Goal: Information Seeking & Learning: Learn about a topic

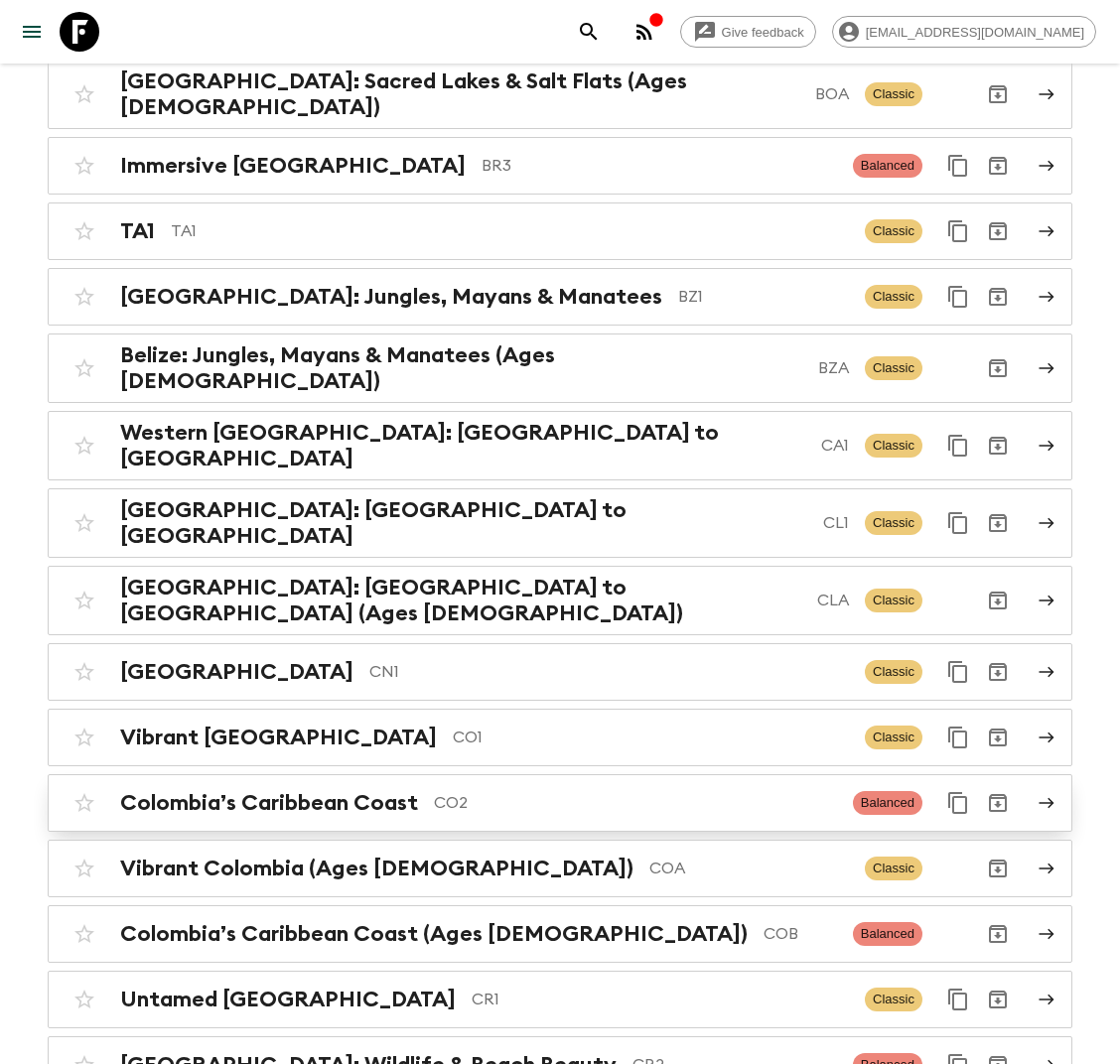
scroll to position [1423, 0]
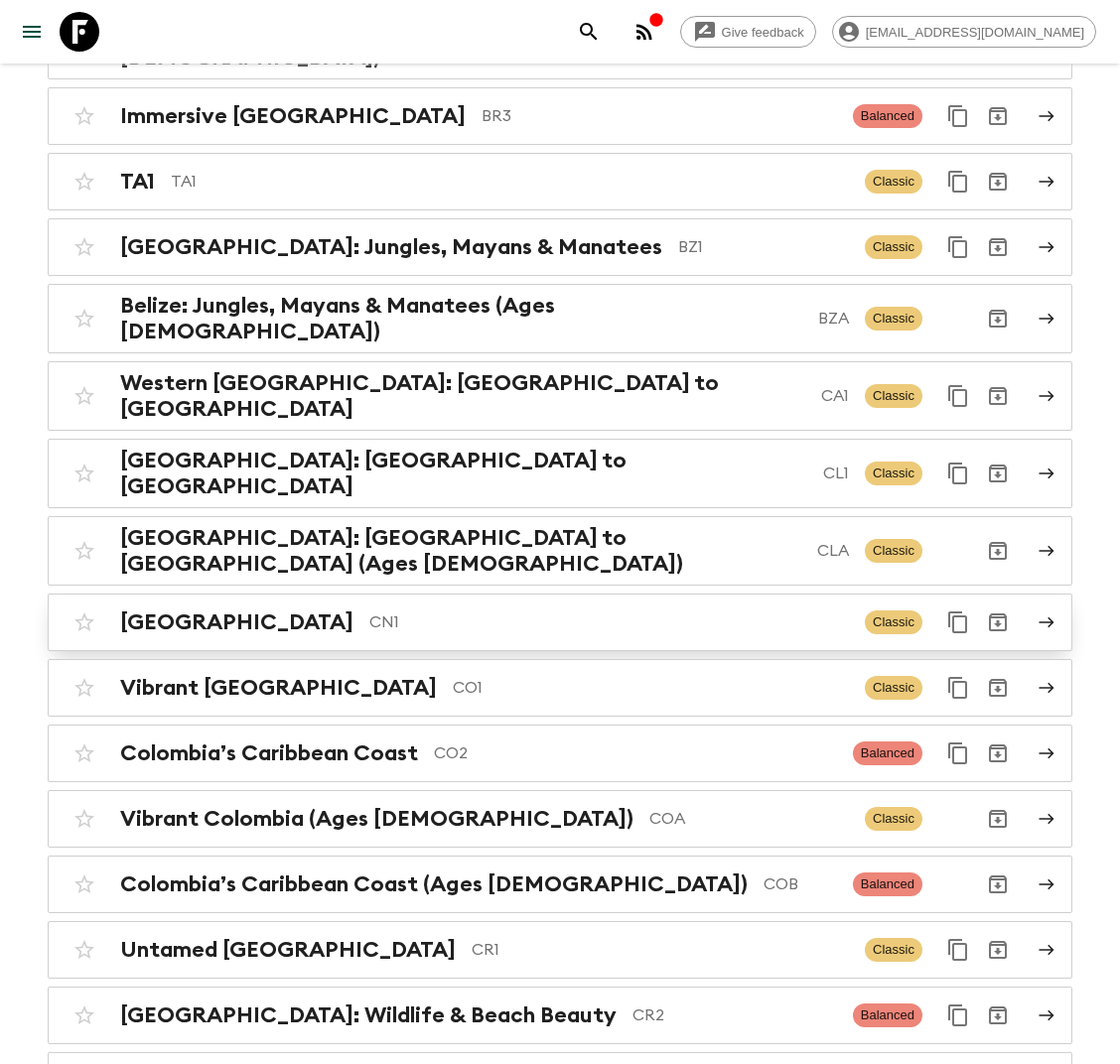
click at [379, 611] on p "CN1" at bounding box center [609, 623] width 479 height 24
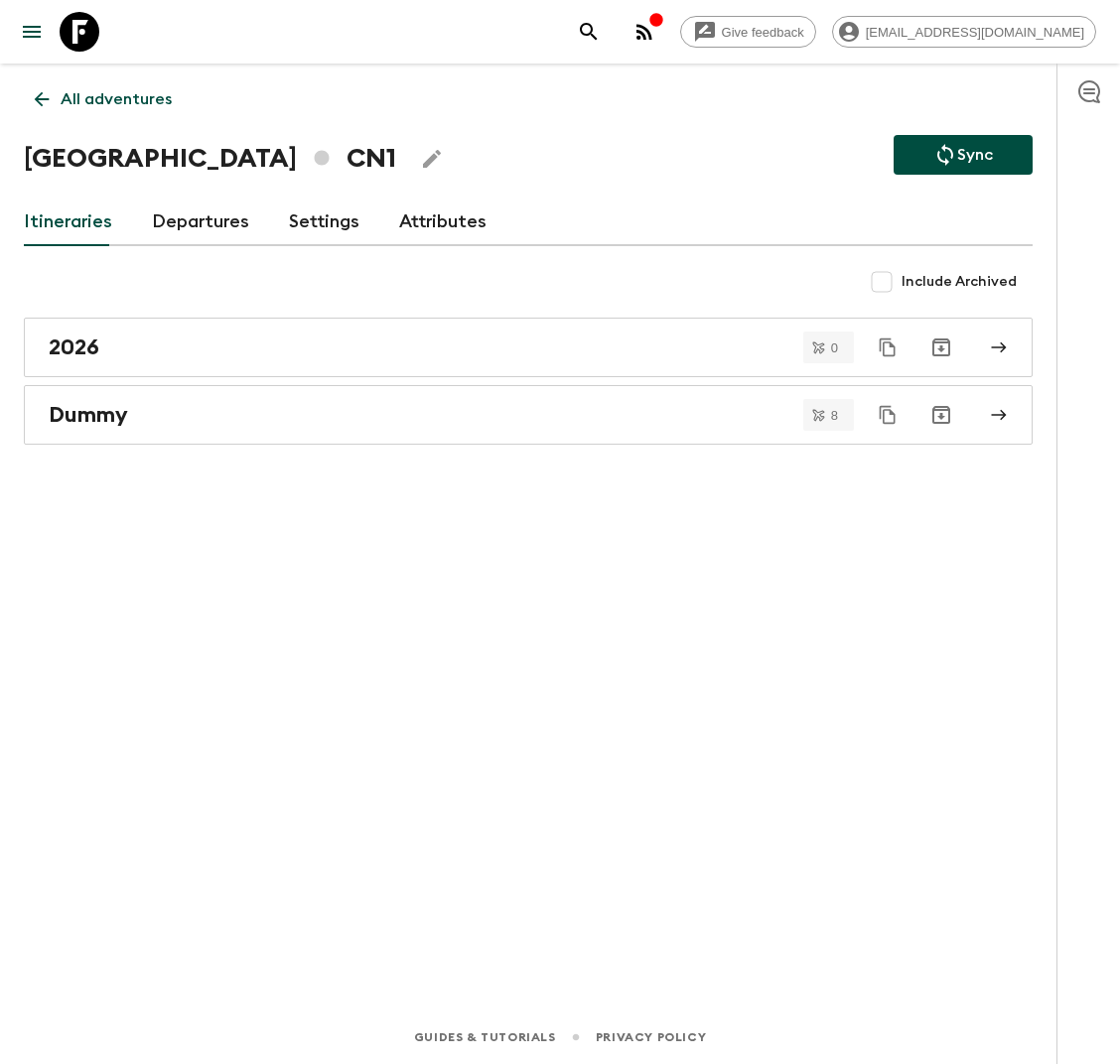
click at [189, 229] on link "Departures" at bounding box center [200, 223] width 97 height 48
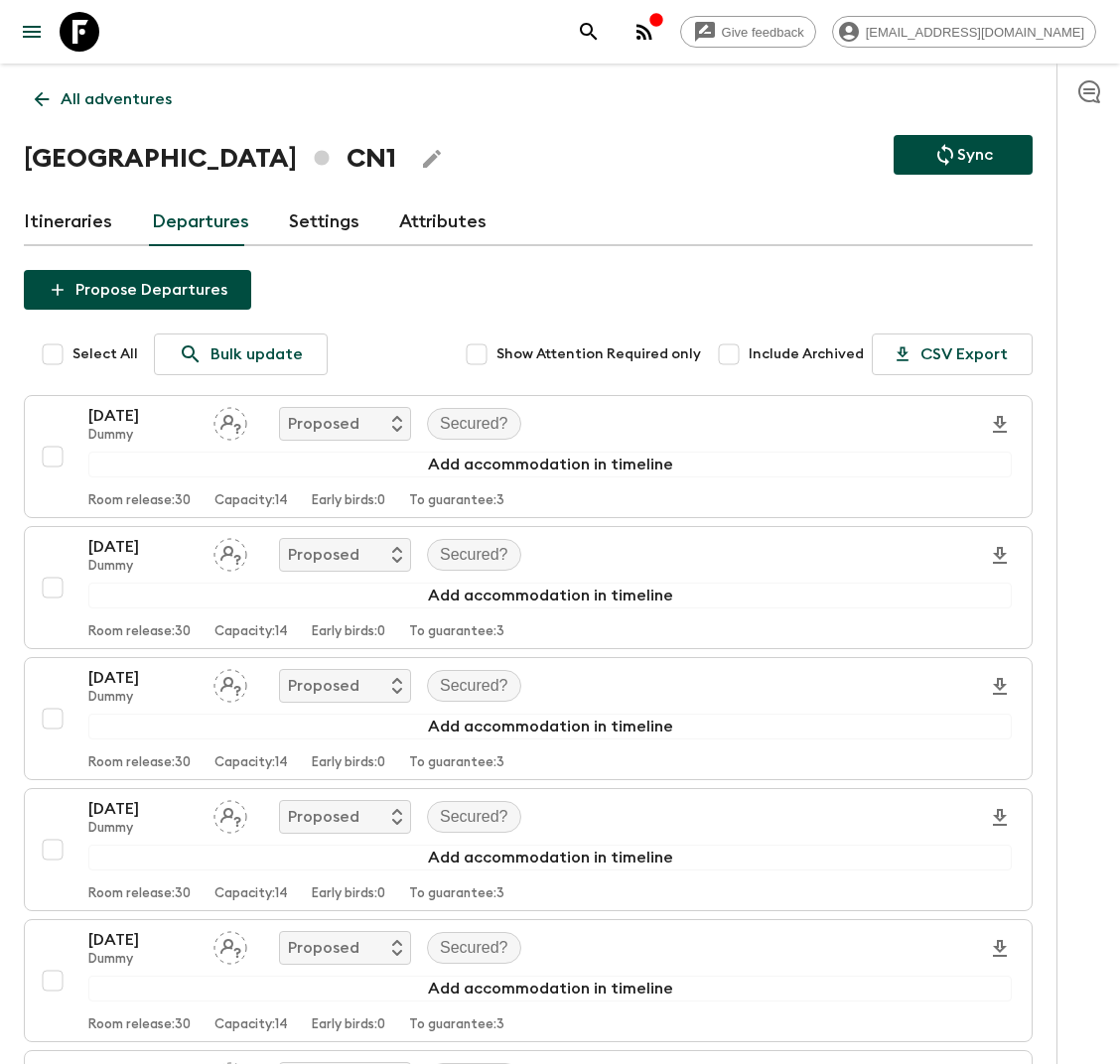
click at [93, 107] on p "All adventures" at bounding box center [116, 100] width 111 height 24
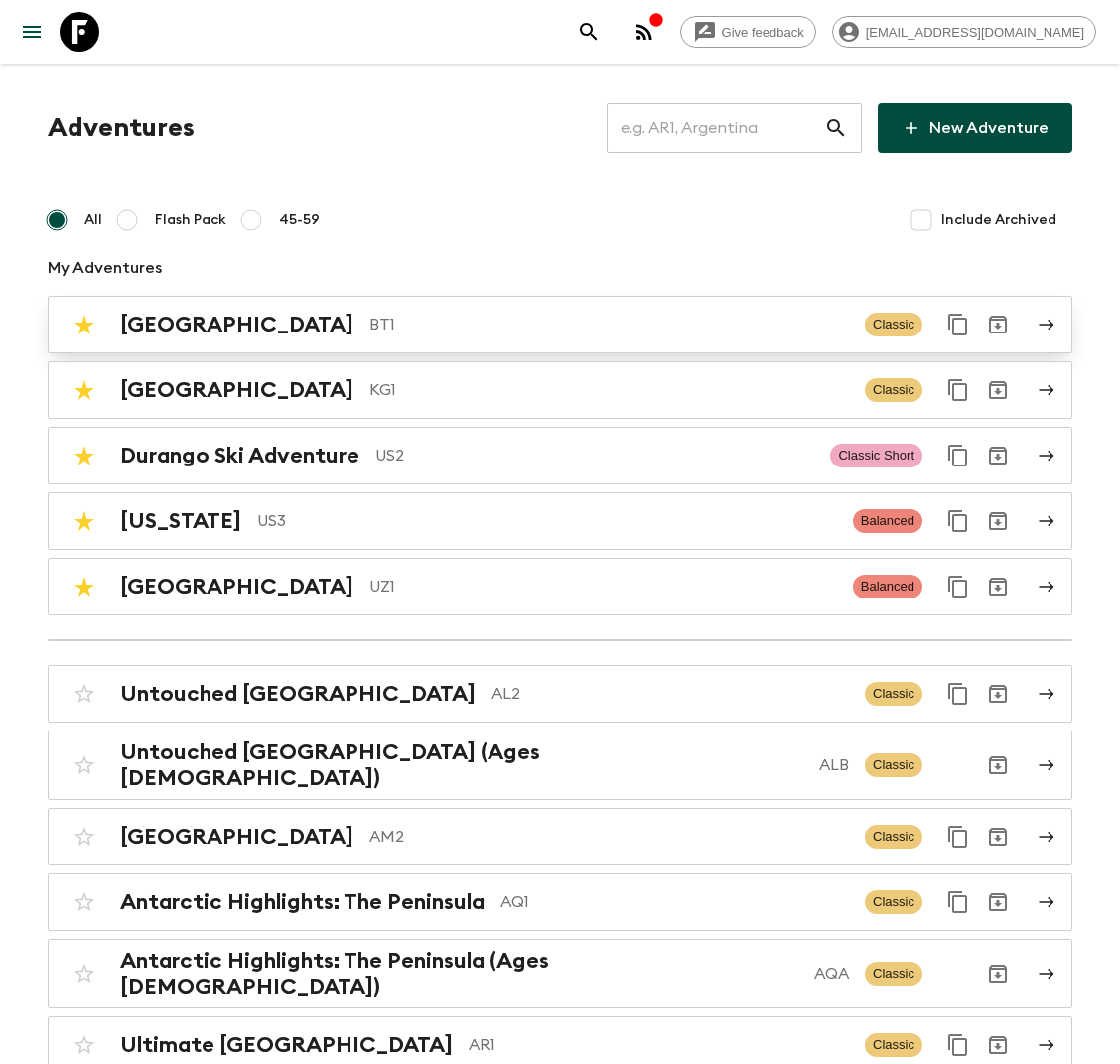
click at [369, 328] on p "BT1" at bounding box center [609, 324] width 479 height 24
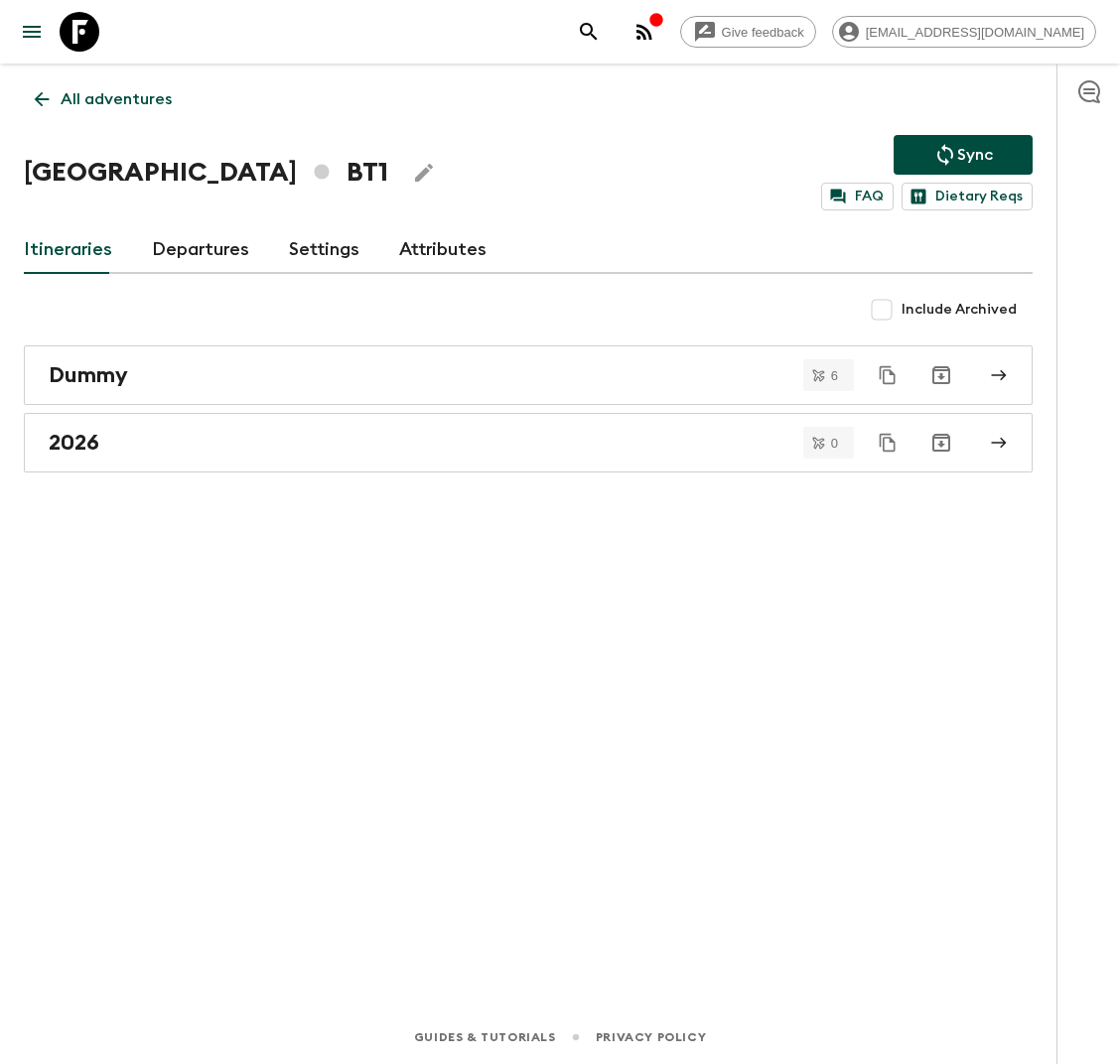
click at [162, 252] on link "Departures" at bounding box center [200, 251] width 97 height 48
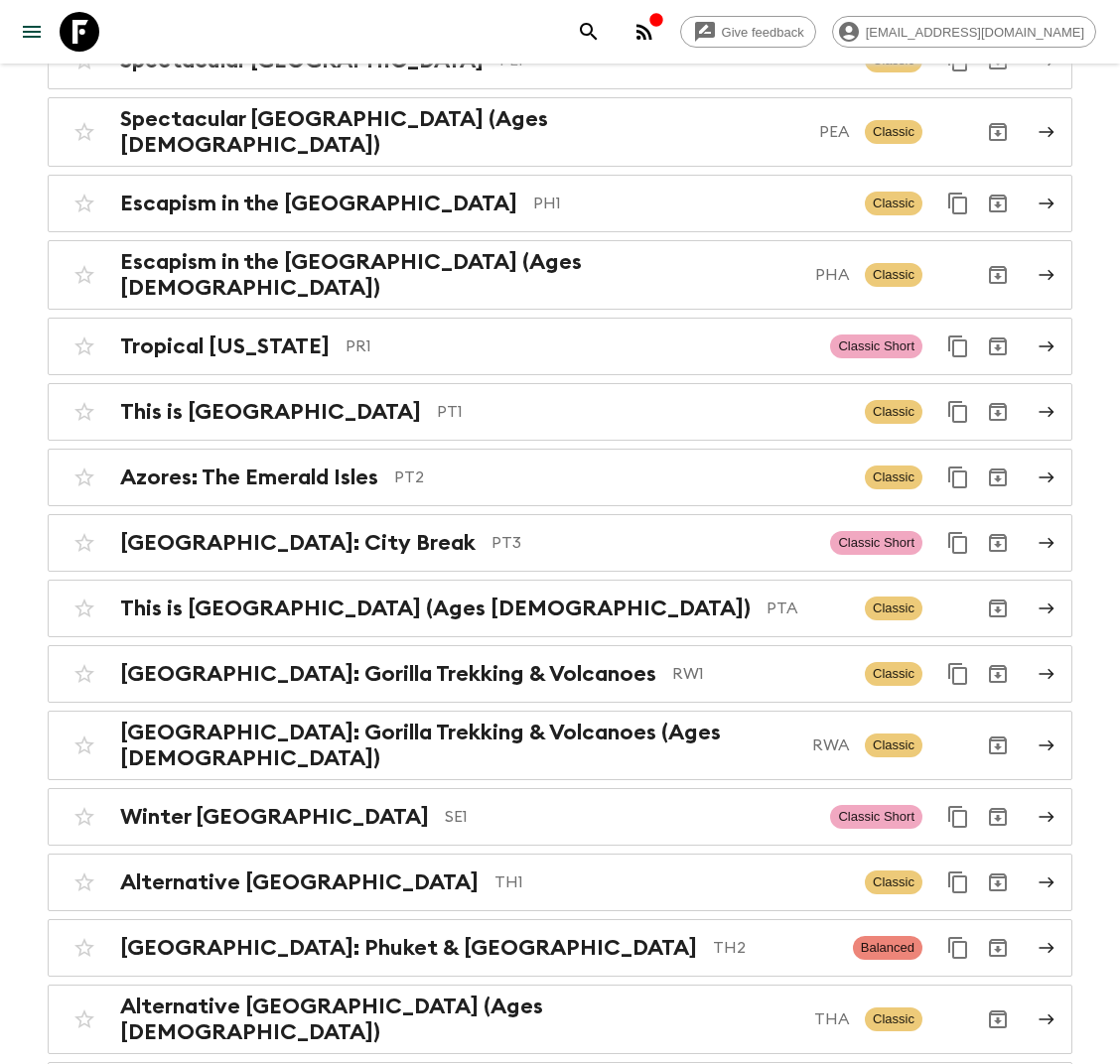
scroll to position [7389, 0]
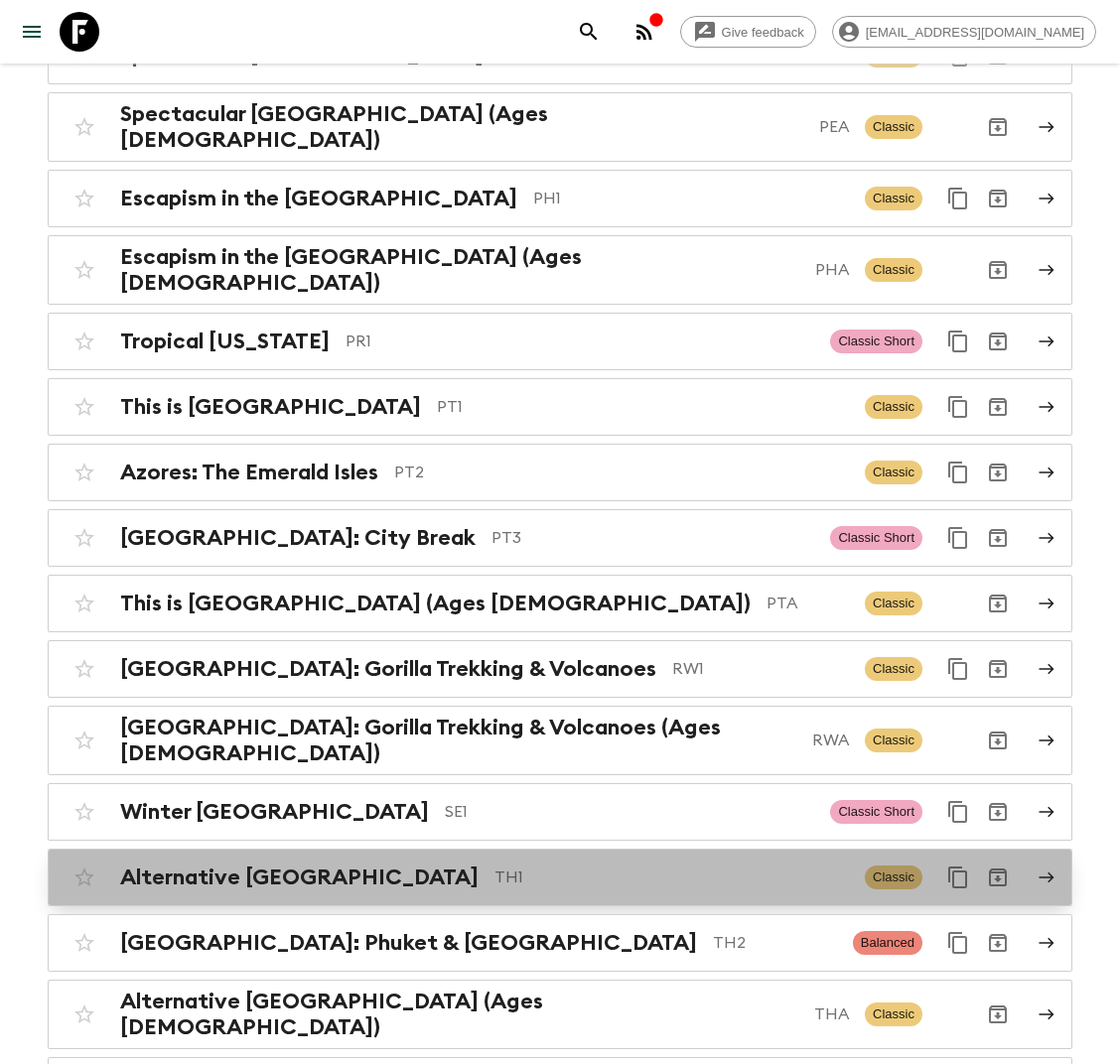
click at [494, 865] on p "TH1" at bounding box center [671, 877] width 354 height 24
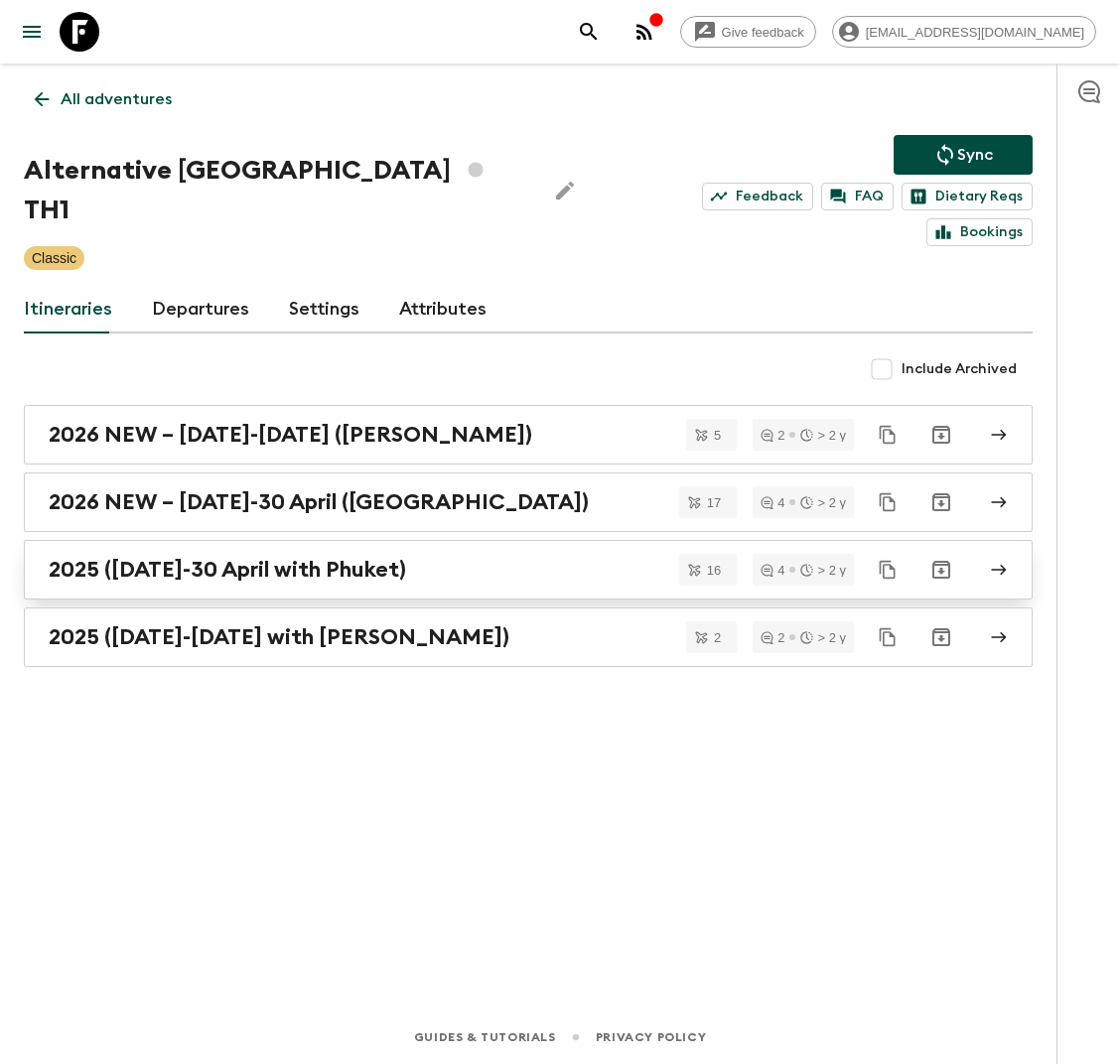
click at [177, 557] on h2 "2025 (1 October-30 April with Phuket)" at bounding box center [228, 570] width 357 height 26
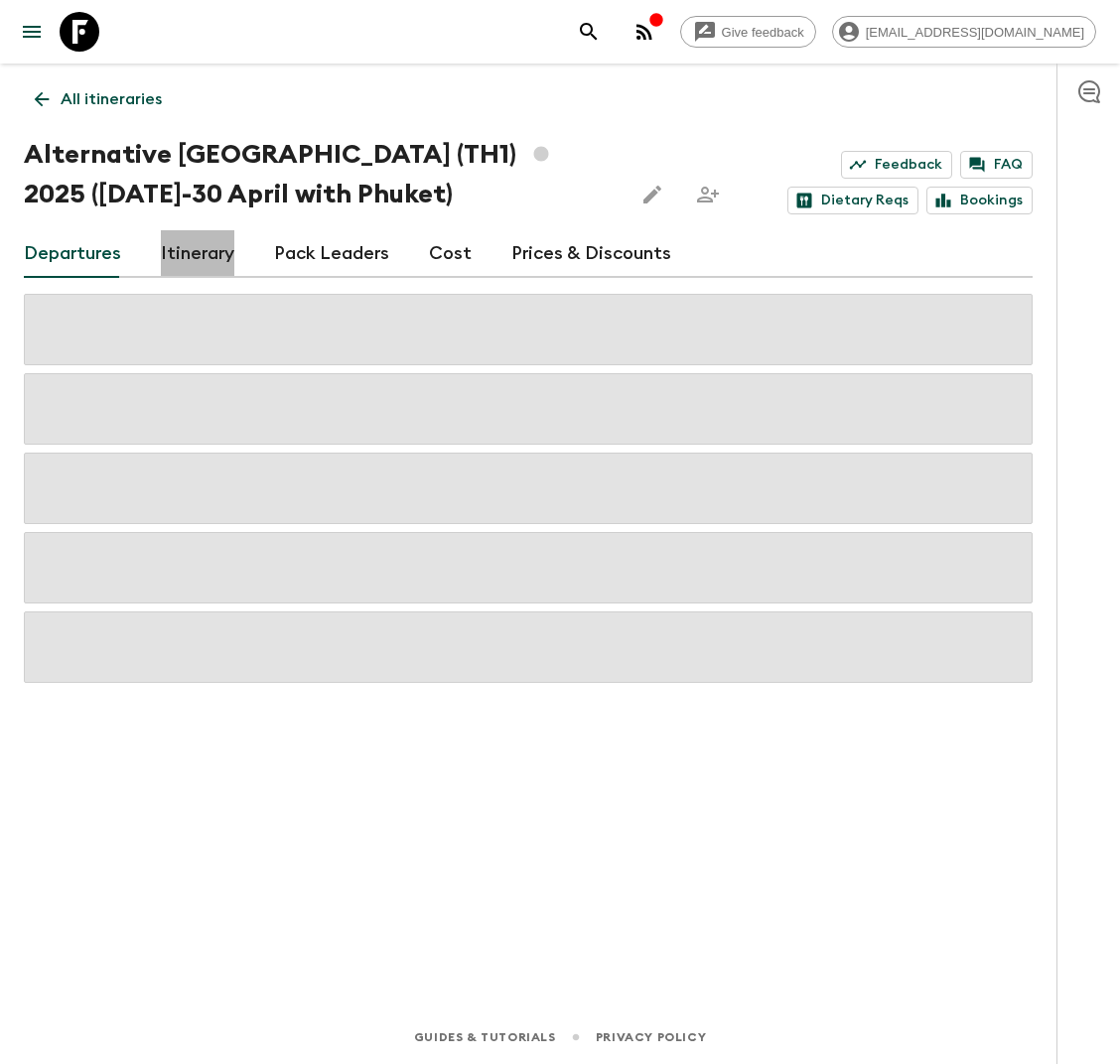
click at [199, 260] on link "Itinerary" at bounding box center [198, 255] width 74 height 48
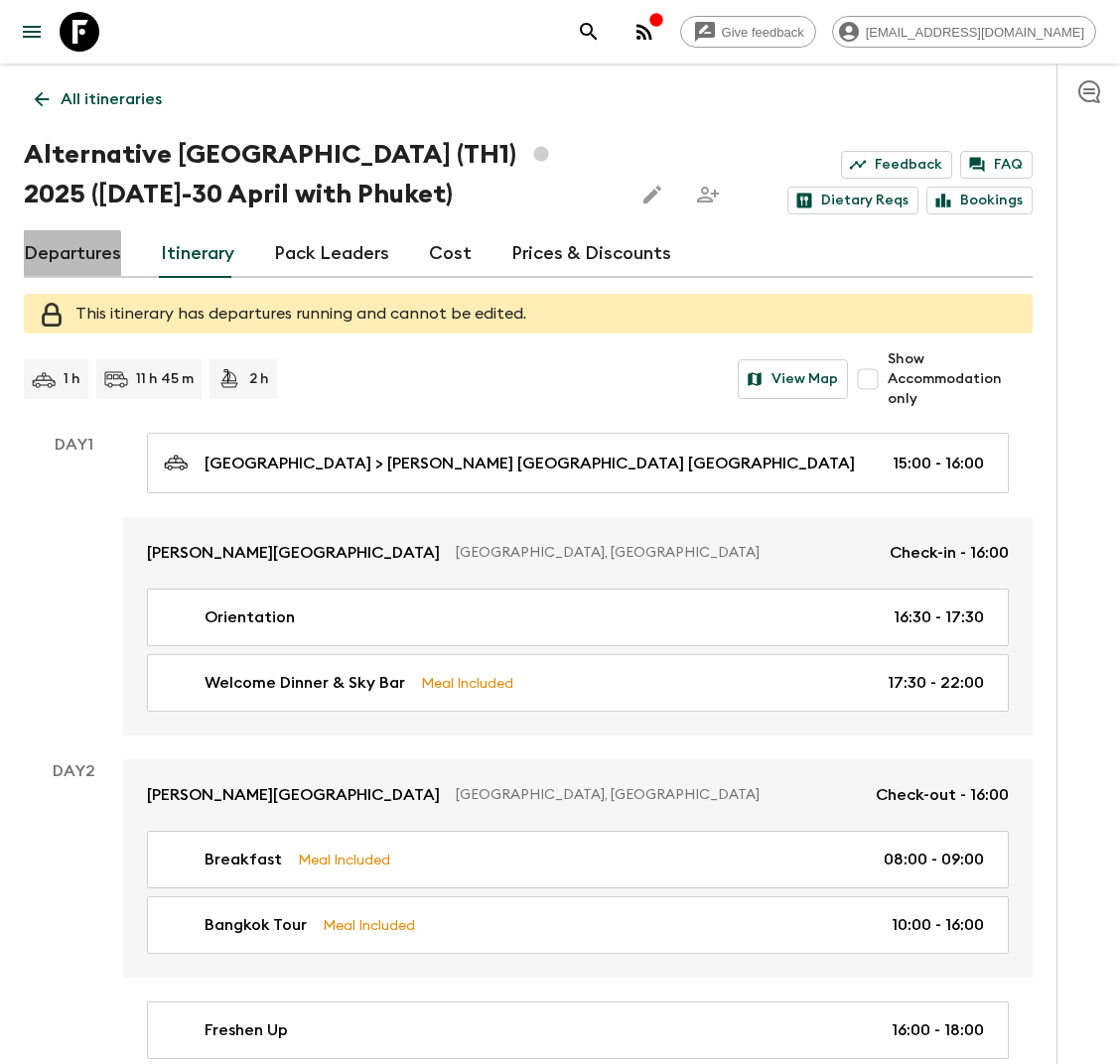
click at [72, 258] on link "Departures" at bounding box center [72, 255] width 97 height 48
